Goal: Task Accomplishment & Management: Use online tool/utility

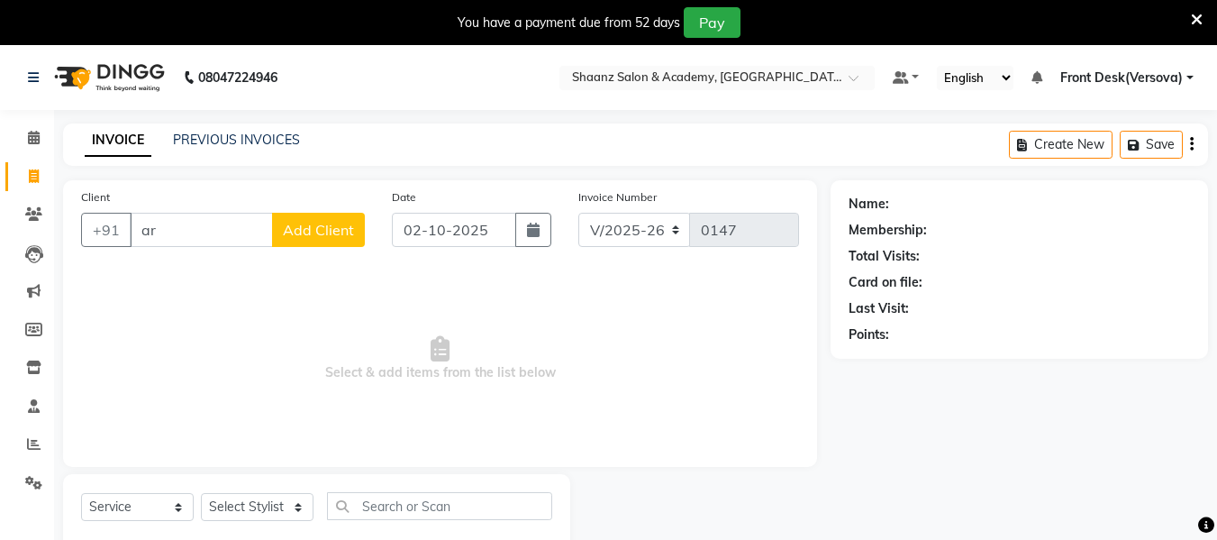
select select "8719"
select select "service"
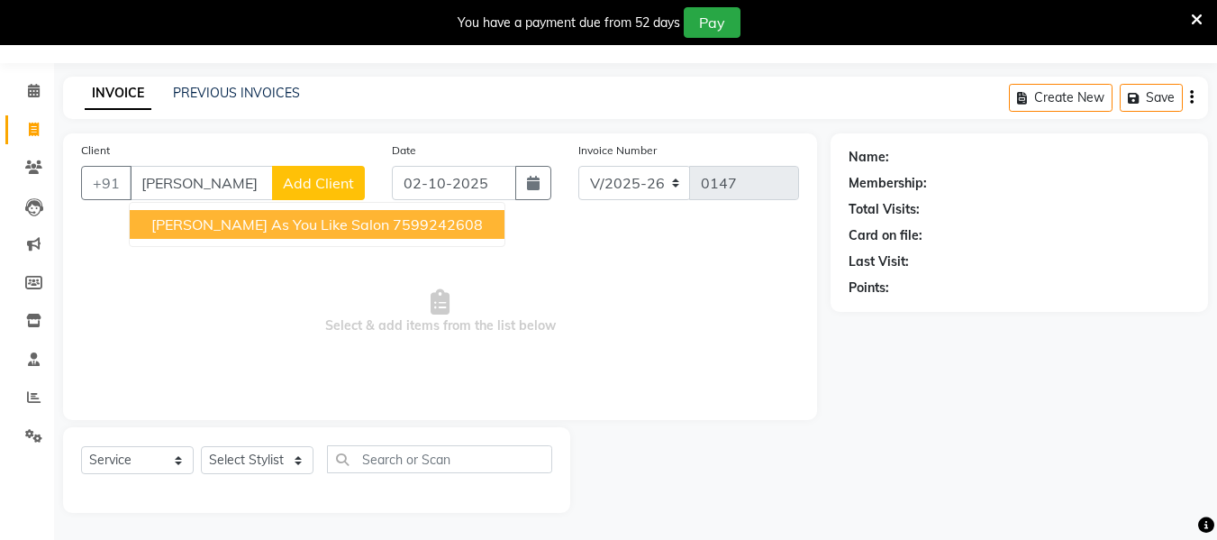
click at [220, 227] on span "[PERSON_NAME] As You Like Salon" at bounding box center [270, 224] width 238 height 18
type input "7599242608"
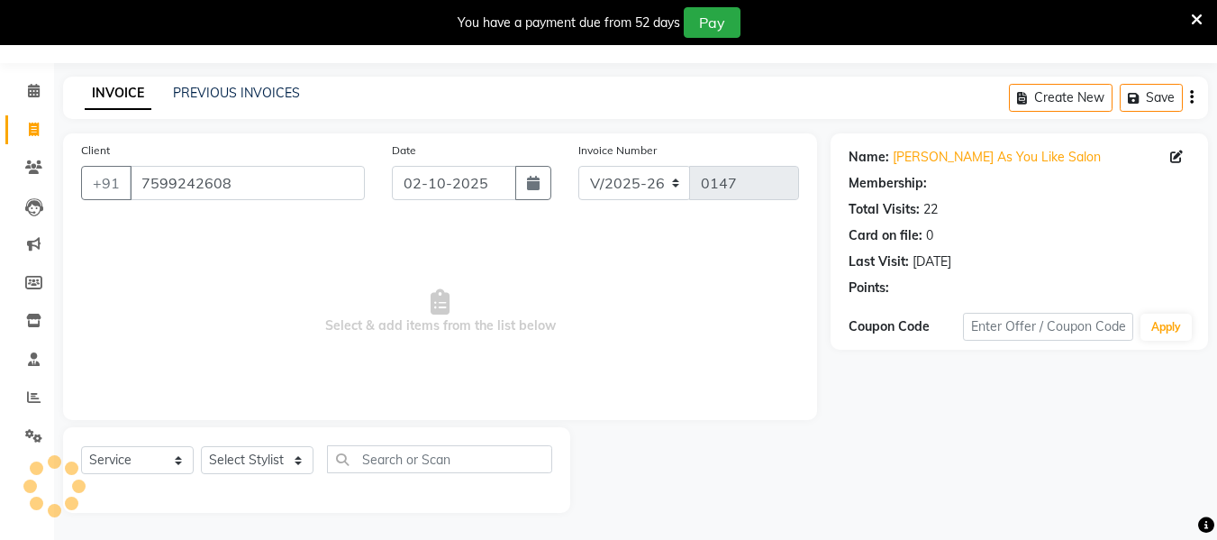
click at [220, 227] on span "Select & add items from the list below" at bounding box center [440, 312] width 718 height 180
click at [297, 456] on select "Select Stylist [PERSON_NAME] deepa [PERSON_NAME] Front Desk(Versova) [PERSON_NA…" at bounding box center [257, 460] width 113 height 28
select select "88484"
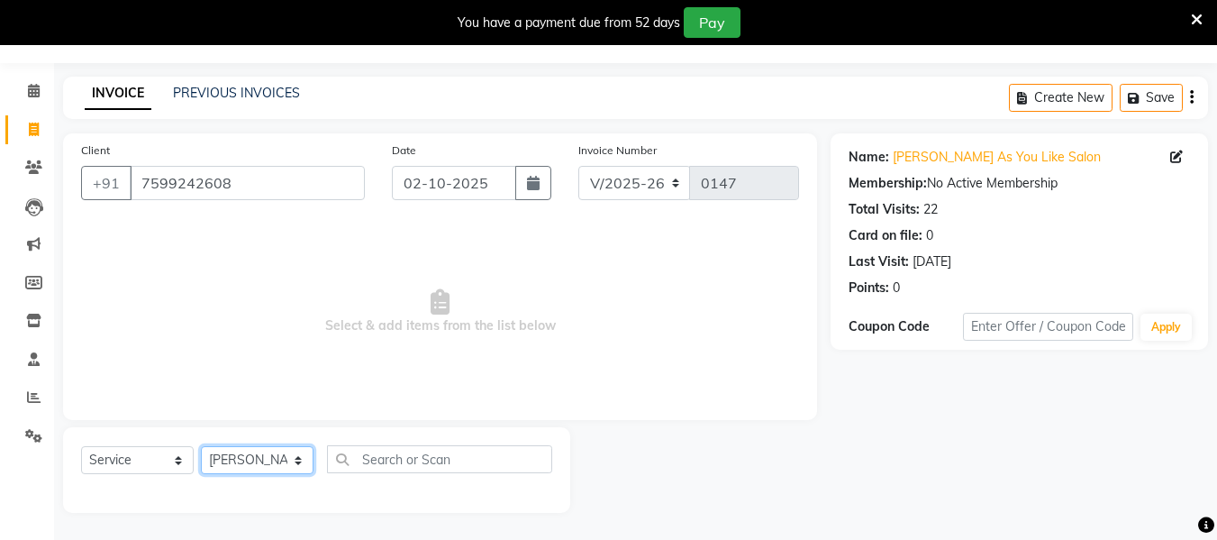
click at [201, 446] on select "Select Stylist [PERSON_NAME] deepa [PERSON_NAME] Front Desk(Versova) [PERSON_NA…" at bounding box center [257, 460] width 113 height 28
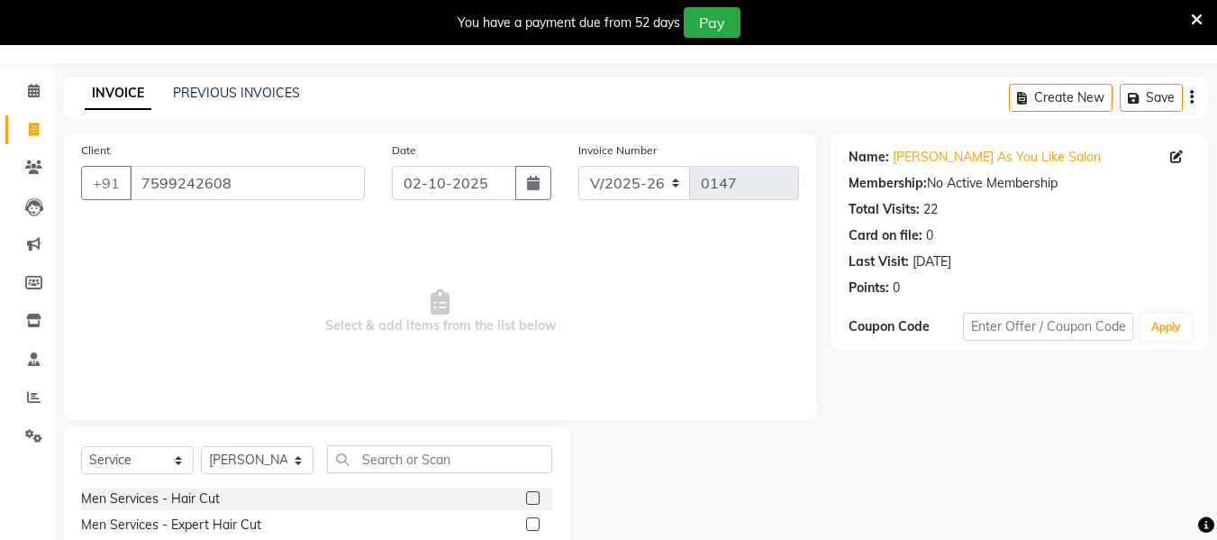
click at [254, 357] on span "Select & add items from the list below" at bounding box center [440, 312] width 718 height 180
click at [210, 497] on div "Men Services - Hair Cut" at bounding box center [150, 498] width 139 height 19
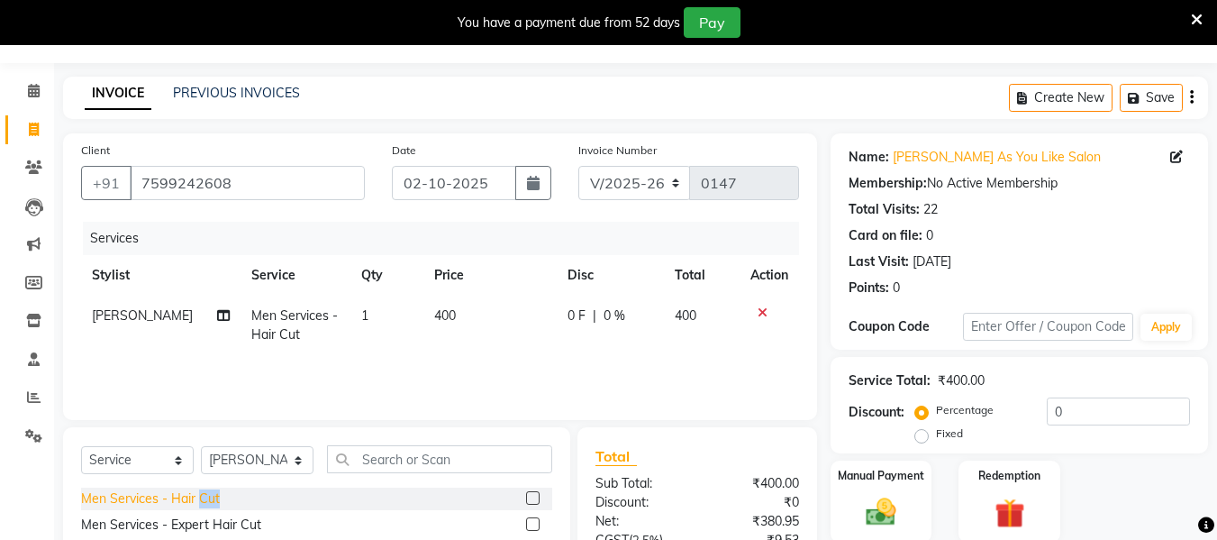
click at [210, 497] on div "Men Services - Hair Cut" at bounding box center [150, 498] width 139 height 19
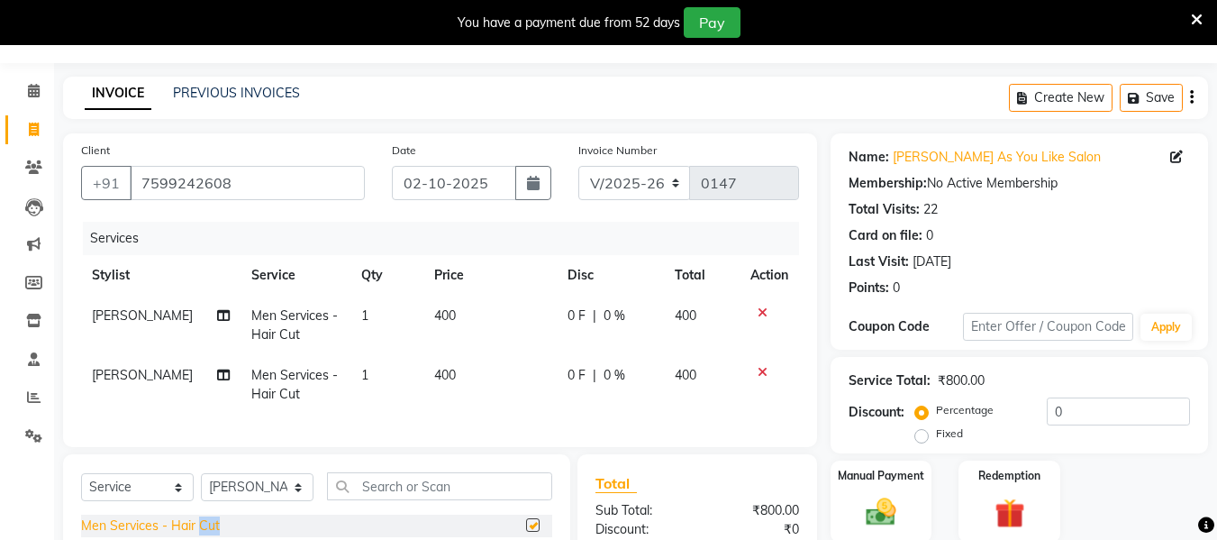
checkbox input "false"
click at [765, 370] on icon at bounding box center [763, 372] width 10 height 13
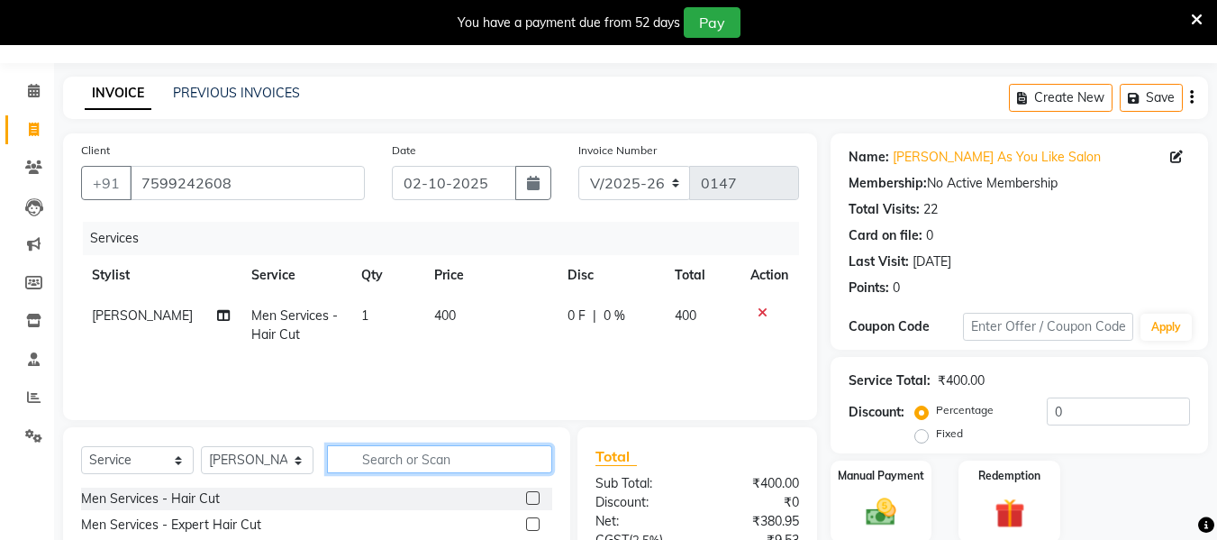
click at [383, 451] on input "text" at bounding box center [439, 459] width 225 height 28
type input "sh"
click at [526, 495] on label at bounding box center [533, 498] width 14 height 14
click at [526, 495] on input "checkbox" at bounding box center [532, 499] width 12 height 12
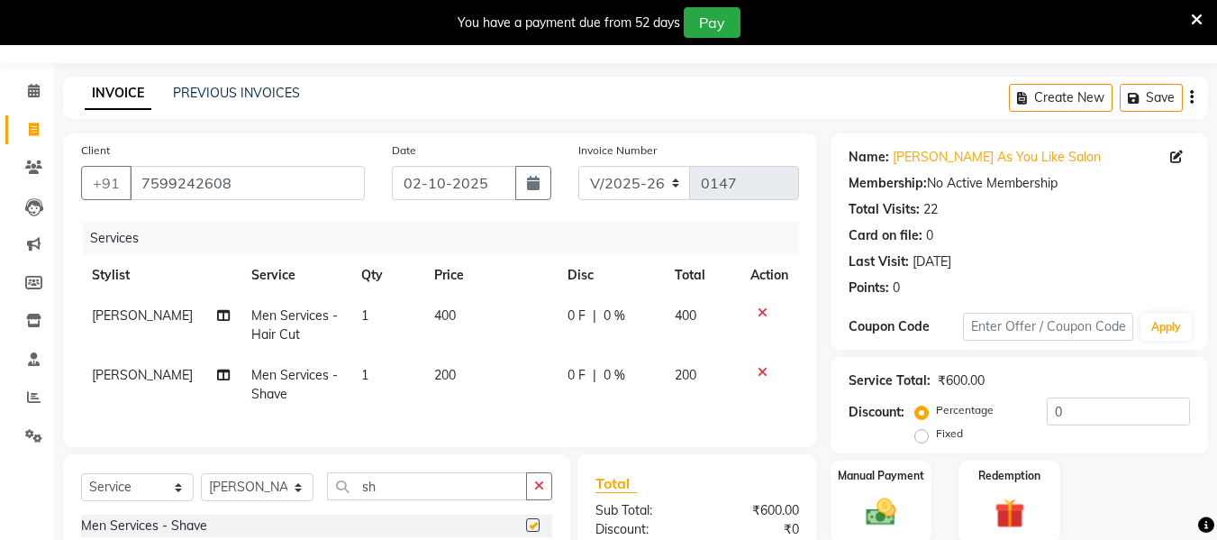
checkbox input "false"
click at [452, 311] on td "400" at bounding box center [489, 325] width 133 height 59
select select "88484"
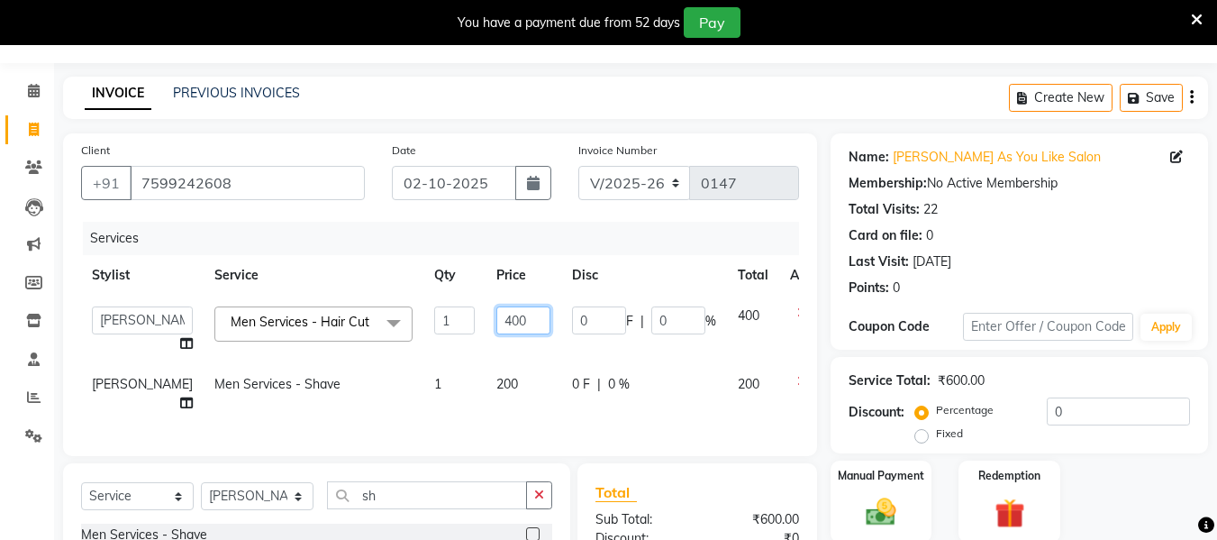
click at [496, 318] on input "400" at bounding box center [523, 320] width 54 height 28
type input "4"
type input "350"
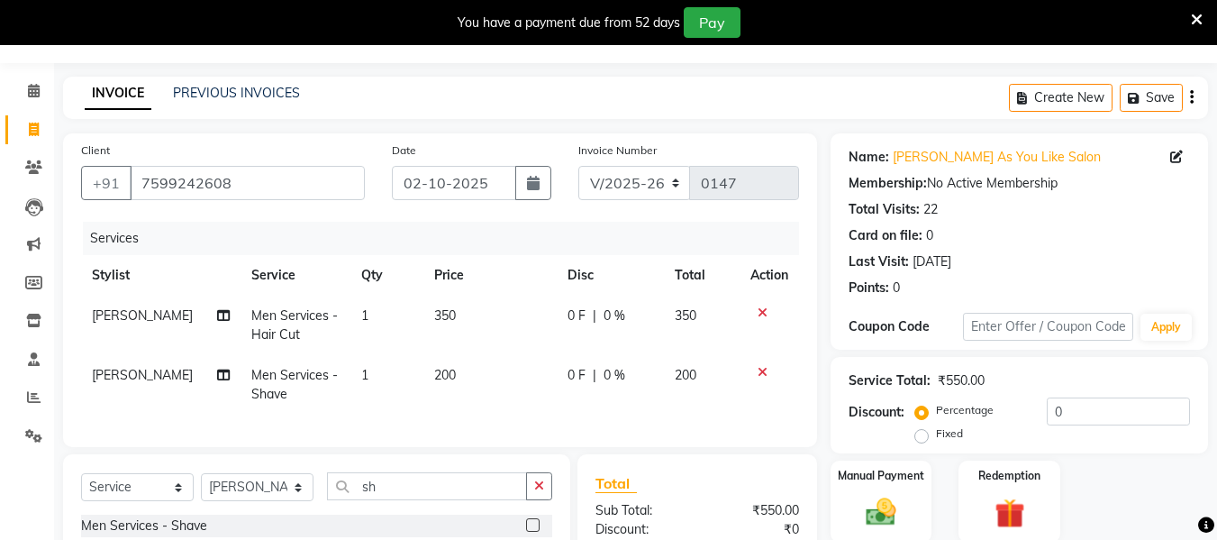
click at [519, 412] on td "200" at bounding box center [489, 384] width 133 height 59
select select "88484"
